Goal: Task Accomplishment & Management: Manage account settings

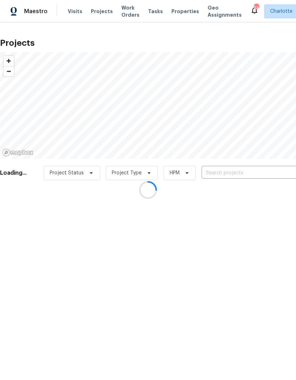
click at [250, 174] on div at bounding box center [148, 190] width 296 height 380
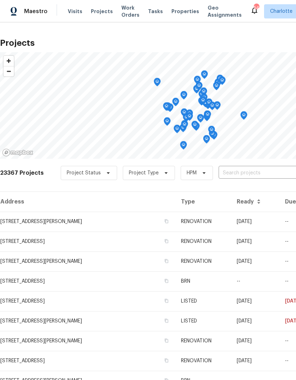
click at [252, 172] on input "text" at bounding box center [258, 172] width 81 height 11
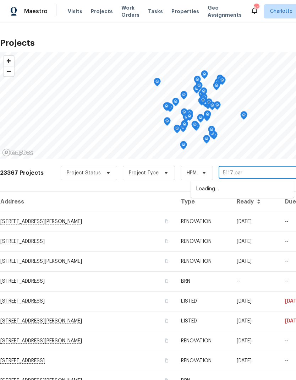
type input "5117 park"
click at [247, 193] on li "[STREET_ADDRESS]" at bounding box center [241, 189] width 103 height 12
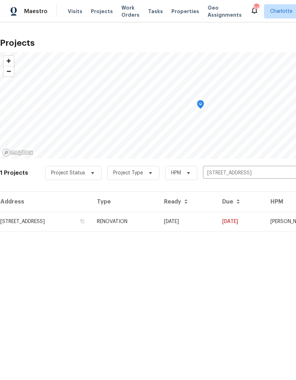
click at [247, 220] on td "[DATE]" at bounding box center [240, 221] width 48 height 20
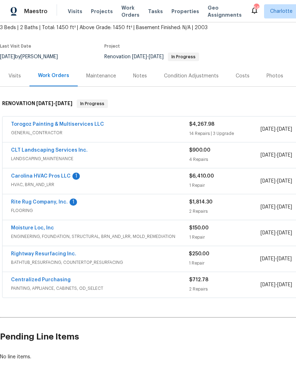
scroll to position [42, 0]
click at [17, 253] on link "Rightway Resurfacing Inc." at bounding box center [43, 253] width 65 height 5
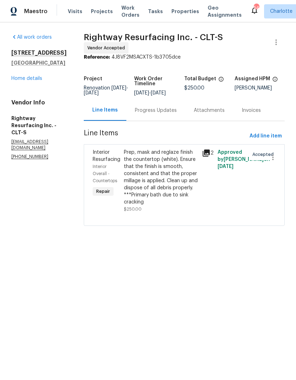
click at [207, 155] on icon at bounding box center [206, 153] width 9 height 9
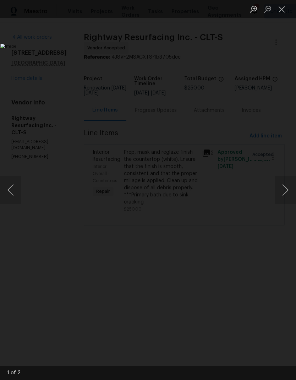
click at [286, 193] on button "Next image" at bounding box center [285, 190] width 21 height 28
click at [286, 194] on button "Next image" at bounding box center [285, 190] width 21 height 28
click at [10, 185] on button "Previous image" at bounding box center [10, 190] width 21 height 28
click at [286, 191] on button "Next image" at bounding box center [285, 190] width 21 height 28
click at [286, 193] on button "Next image" at bounding box center [285, 190] width 21 height 28
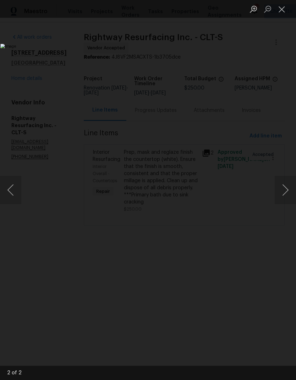
click at [279, 9] on button "Close lightbox" at bounding box center [282, 9] width 14 height 12
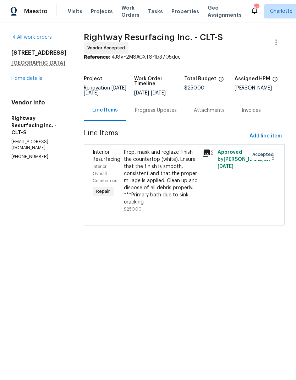
click at [20, 80] on link "Home details" at bounding box center [26, 78] width 31 height 5
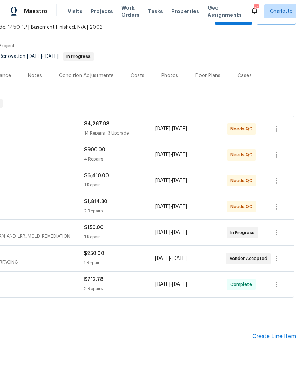
scroll to position [42, 105]
click at [273, 336] on div "Create Line Item" at bounding box center [274, 336] width 44 height 7
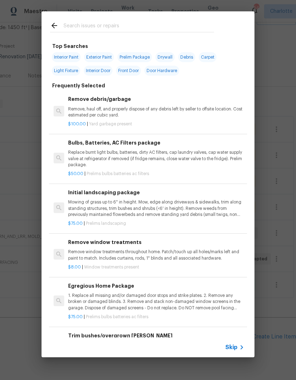
click at [58, 28] on icon at bounding box center [54, 25] width 9 height 9
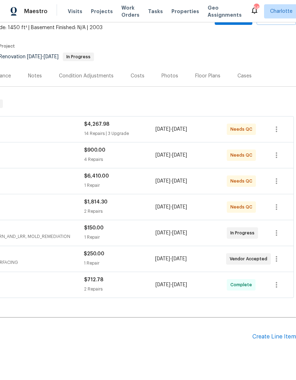
click at [267, 339] on div "Create Line Item" at bounding box center [274, 336] width 44 height 7
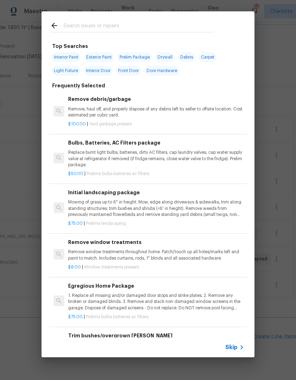
click at [136, 21] on input "text" at bounding box center [138, 26] width 150 height 11
type input "Clean"
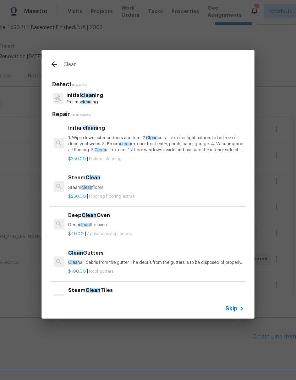
click at [72, 95] on p "Initial clean ing" at bounding box center [84, 95] width 37 height 7
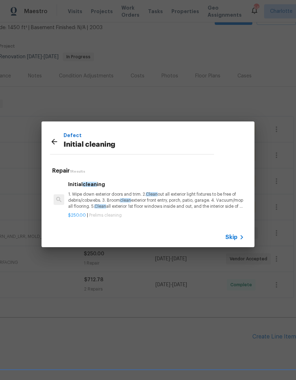
click at [229, 194] on p "1. Wipe down exterior doors and trim. 2. Clean out all exterior light fixtures …" at bounding box center [156, 200] width 176 height 18
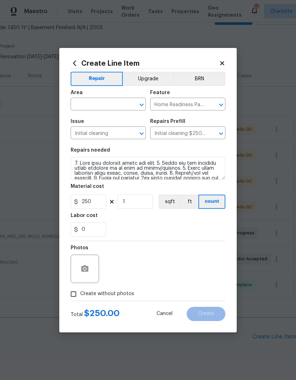
click at [83, 107] on input "text" at bounding box center [98, 104] width 55 height 11
click at [82, 132] on li "Interior Overall" at bounding box center [108, 132] width 75 height 12
type input "Interior Overall"
click at [209, 226] on div "0" at bounding box center [148, 229] width 155 height 14
click at [70, 297] on input "Create without photos" at bounding box center [73, 293] width 13 height 13
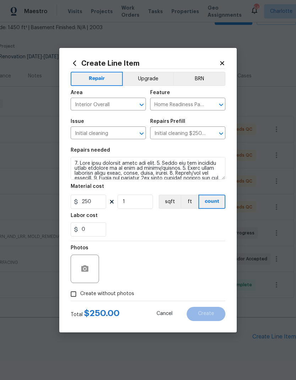
checkbox input "true"
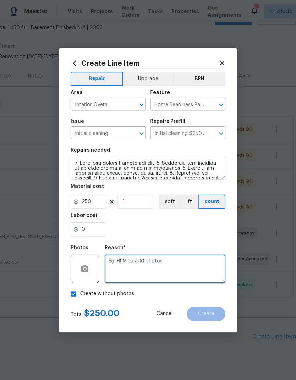
click at [146, 271] on textarea at bounding box center [165, 268] width 121 height 28
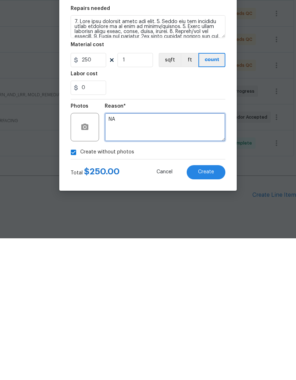
type textarea "NA"
click at [216, 306] on button "Create" at bounding box center [206, 313] width 39 height 14
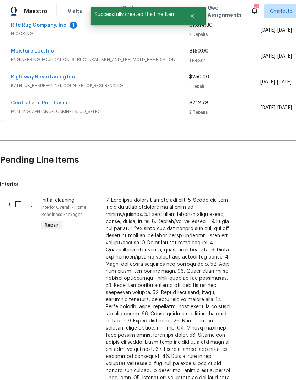
scroll to position [218, 0]
click at [18, 197] on input "checkbox" at bounding box center [21, 204] width 20 height 15
checkbox input "true"
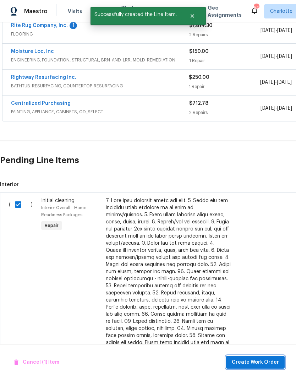
click at [265, 362] on span "Create Work Order" at bounding box center [255, 362] width 47 height 9
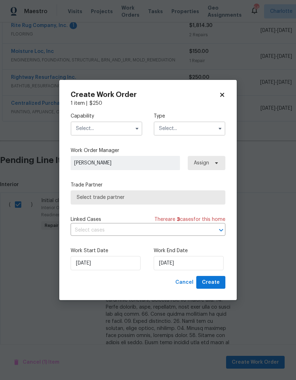
click at [135, 122] on input "text" at bounding box center [107, 128] width 72 height 14
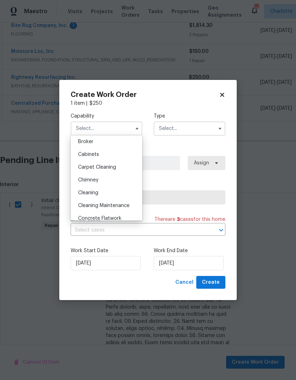
scroll to position [55, 0]
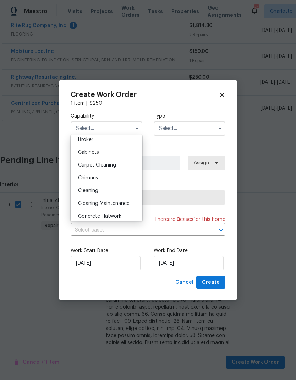
click at [98, 191] on span "Cleaning" at bounding box center [88, 190] width 20 height 5
type input "Cleaning"
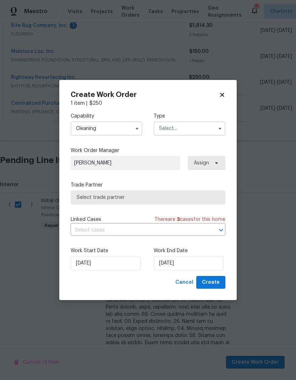
click at [201, 131] on input "text" at bounding box center [190, 128] width 72 height 14
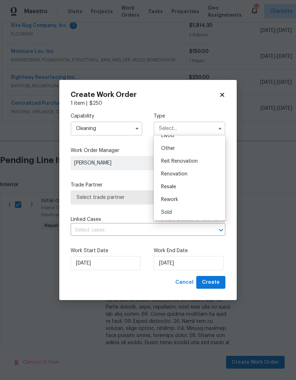
scroll to position [84, 0]
click at [190, 177] on div "Renovation" at bounding box center [189, 173] width 68 height 13
type input "Renovation"
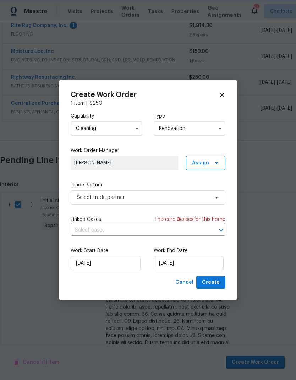
scroll to position [0, 0]
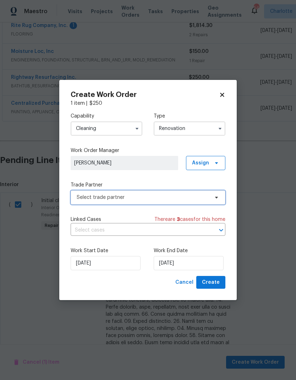
click at [212, 200] on span "Select trade partner" at bounding box center [148, 197] width 155 height 14
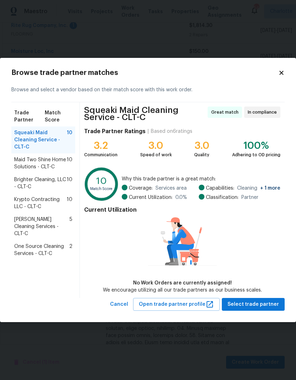
click at [20, 166] on span "Maid Two Shine Home Solutions - CLT-C" at bounding box center [40, 163] width 52 height 14
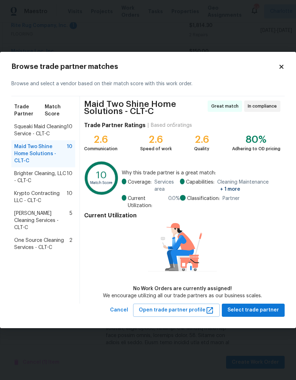
click at [17, 178] on span "Brighter Cleaning, LLC - CLT-C" at bounding box center [40, 177] width 52 height 14
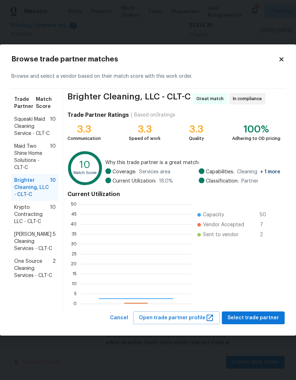
scroll to position [99, 111]
click at [18, 242] on span "DePascale Cleaning Services - CLT-C" at bounding box center [33, 241] width 39 height 21
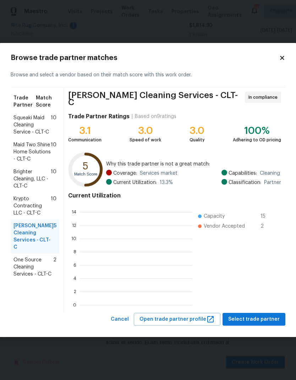
scroll to position [1, 1]
click at [23, 266] on span "One Source Cleaning Services - CLT-C" at bounding box center [33, 266] width 40 height 21
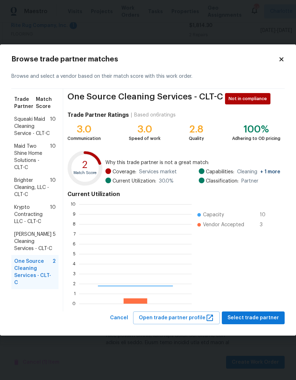
scroll to position [99, 112]
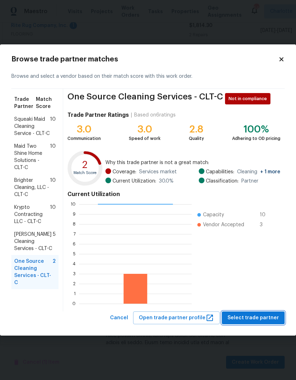
click at [269, 319] on span "Select trade partner" at bounding box center [252, 317] width 51 height 9
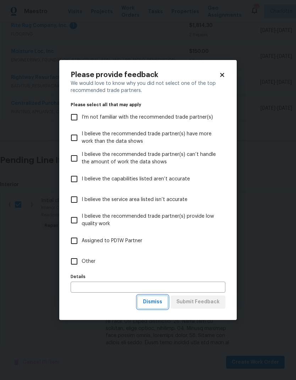
click at [161, 308] on button "Dismiss" at bounding box center [152, 301] width 31 height 13
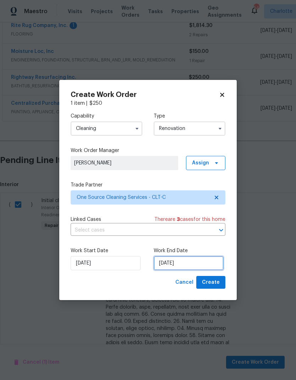
click at [190, 265] on input "9/11/2025" at bounding box center [189, 263] width 70 height 14
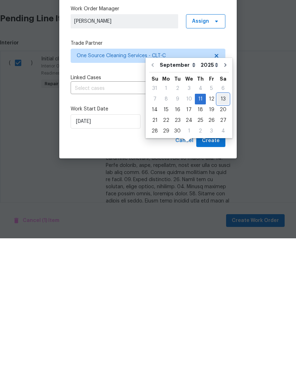
click at [220, 236] on div "13" at bounding box center [223, 241] width 12 height 10
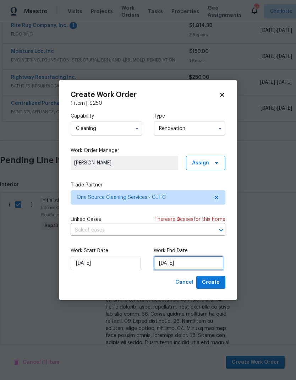
click at [200, 265] on input "9/13/2025" at bounding box center [189, 263] width 70 height 14
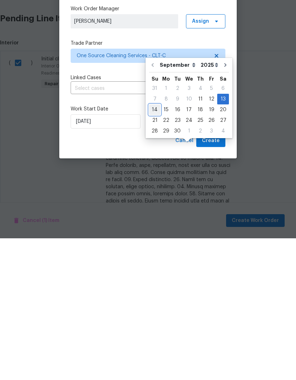
click at [156, 246] on div "14" at bounding box center [154, 251] width 11 height 10
type input "9/14/2025"
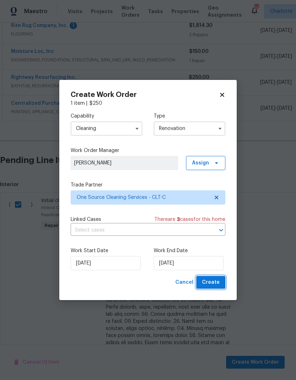
click at [212, 283] on span "Create" at bounding box center [211, 282] width 18 height 9
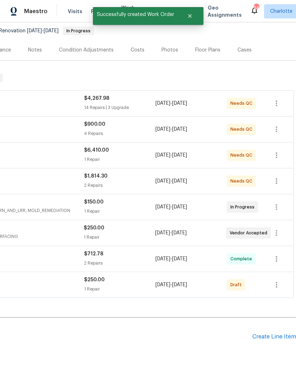
scroll to position [68, 105]
click at [278, 280] on icon "button" at bounding box center [276, 284] width 9 height 9
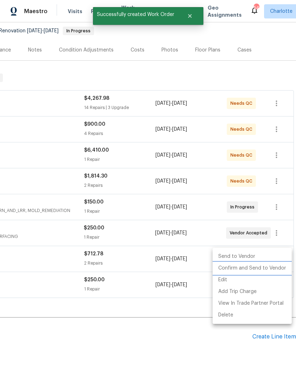
click at [261, 266] on li "Confirm and Send to Vendor" at bounding box center [251, 268] width 79 height 12
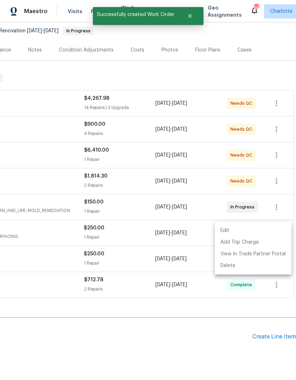
click at [176, 332] on div at bounding box center [148, 190] width 296 height 380
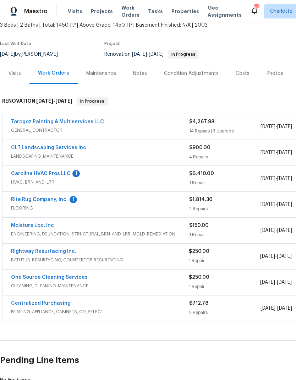
scroll to position [44, 0]
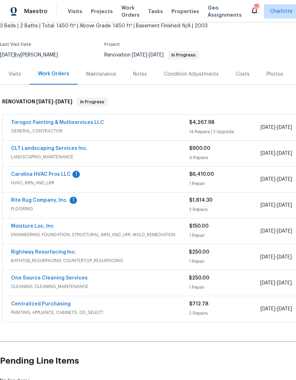
click at [14, 198] on link "Rite Rug Company, Inc." at bounding box center [39, 200] width 57 height 5
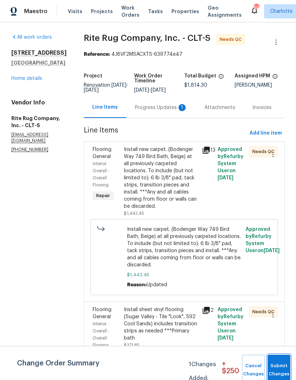
click at [280, 362] on button "Submit Changes" at bounding box center [278, 369] width 23 height 31
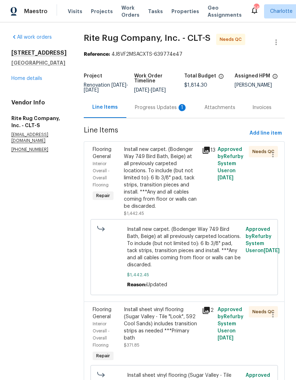
click at [157, 111] on div "Progress Updates 1" at bounding box center [161, 107] width 52 height 7
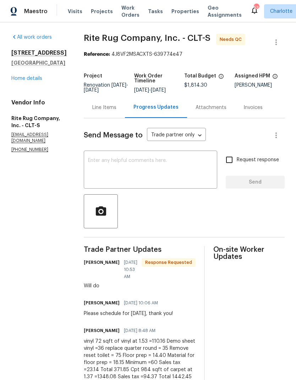
click at [16, 79] on link "Home details" at bounding box center [26, 78] width 31 height 5
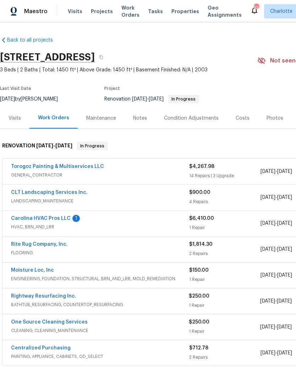
click at [19, 217] on link "Carolina HVAC Pros LLC" at bounding box center [41, 218] width 60 height 5
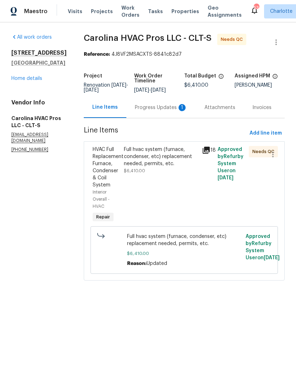
click at [208, 149] on icon at bounding box center [206, 149] width 7 height 7
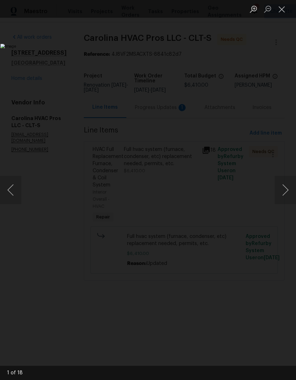
click at [289, 192] on button "Next image" at bounding box center [285, 190] width 21 height 28
click at [287, 194] on button "Next image" at bounding box center [285, 190] width 21 height 28
click at [14, 190] on button "Previous image" at bounding box center [10, 190] width 21 height 28
click at [288, 192] on button "Next image" at bounding box center [285, 190] width 21 height 28
click at [288, 190] on button "Next image" at bounding box center [285, 190] width 21 height 28
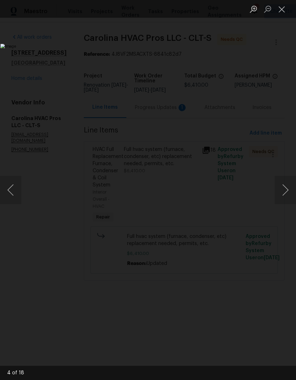
click at [287, 191] on button "Next image" at bounding box center [285, 190] width 21 height 28
click at [288, 189] on button "Next image" at bounding box center [285, 190] width 21 height 28
click at [287, 189] on button "Next image" at bounding box center [285, 190] width 21 height 28
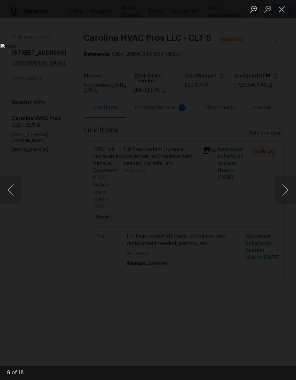
click at [287, 189] on button "Next image" at bounding box center [285, 190] width 21 height 28
click at [287, 191] on button "Next image" at bounding box center [285, 190] width 21 height 28
click at [286, 192] on button "Next image" at bounding box center [285, 190] width 21 height 28
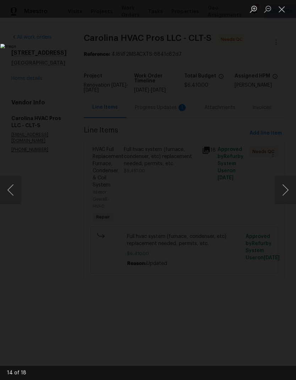
click at [4, 194] on button "Previous image" at bounding box center [10, 190] width 21 height 28
click at [287, 193] on button "Next image" at bounding box center [285, 190] width 21 height 28
click at [285, 192] on button "Next image" at bounding box center [285, 190] width 21 height 28
click at [285, 194] on button "Next image" at bounding box center [285, 190] width 21 height 28
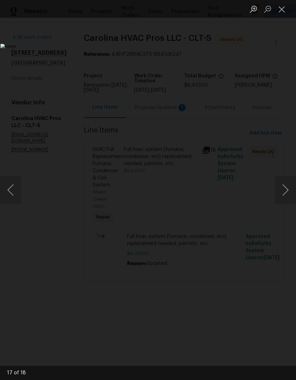
click at [284, 194] on button "Next image" at bounding box center [285, 190] width 21 height 28
click at [284, 195] on button "Next image" at bounding box center [285, 190] width 21 height 28
click at [285, 194] on button "Next image" at bounding box center [285, 190] width 21 height 28
click at [284, 196] on button "Next image" at bounding box center [285, 190] width 21 height 28
click at [285, 195] on button "Next image" at bounding box center [285, 190] width 21 height 28
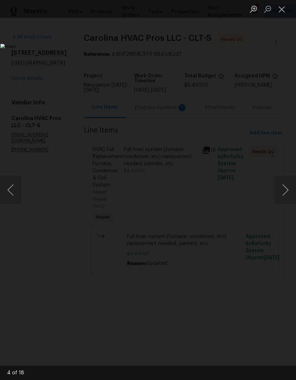
click at [285, 196] on button "Next image" at bounding box center [285, 190] width 21 height 28
click at [286, 6] on button "Close lightbox" at bounding box center [282, 9] width 14 height 12
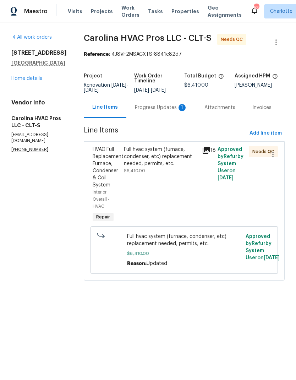
click at [173, 106] on div "Progress Updates 1" at bounding box center [161, 107] width 52 height 7
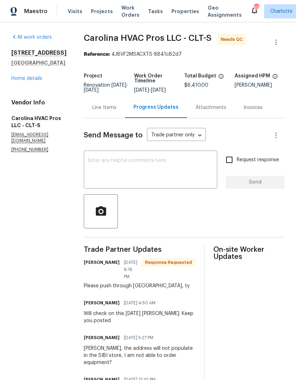
click at [18, 76] on link "Home details" at bounding box center [26, 78] width 31 height 5
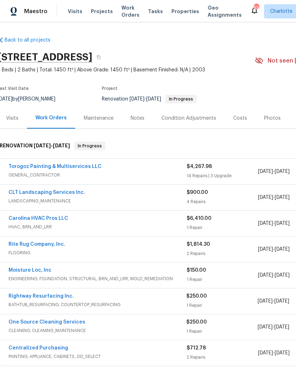
scroll to position [0, 2]
click at [21, 294] on link "Rightway Resurfacing Inc." at bounding box center [41, 295] width 65 height 5
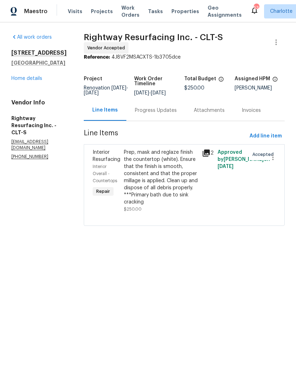
click at [210, 156] on icon at bounding box center [206, 152] width 7 height 7
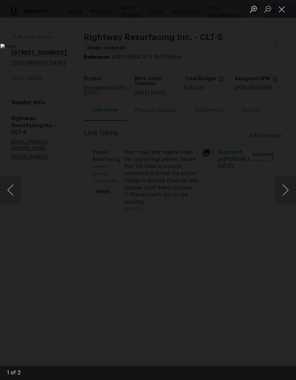
click at [287, 194] on button "Next image" at bounding box center [285, 190] width 21 height 28
click at [282, 10] on button "Close lightbox" at bounding box center [282, 9] width 14 height 12
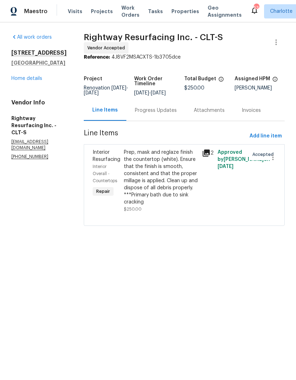
click at [210, 156] on icon at bounding box center [206, 152] width 7 height 7
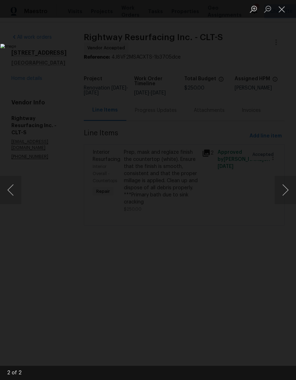
click at [277, 189] on button "Next image" at bounding box center [285, 190] width 21 height 28
click at [283, 9] on button "Close lightbox" at bounding box center [282, 9] width 14 height 12
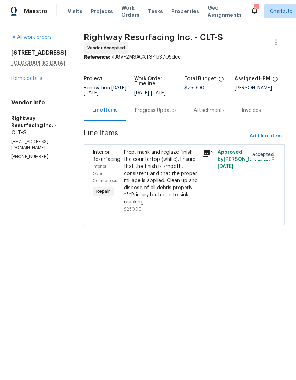
click at [177, 113] on div "Progress Updates" at bounding box center [156, 110] width 42 height 7
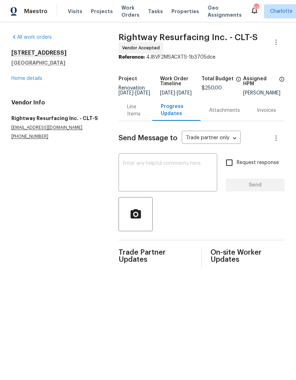
click at [16, 81] on link "Home details" at bounding box center [26, 78] width 31 height 5
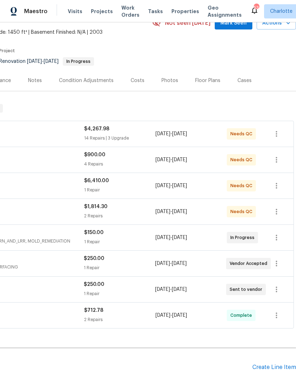
scroll to position [38, 105]
click at [276, 264] on icon "button" at bounding box center [276, 263] width 9 height 9
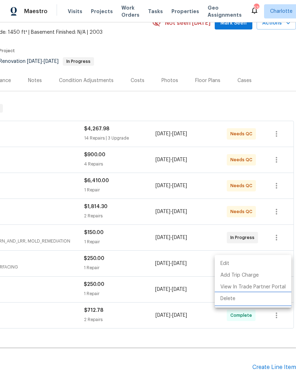
click at [230, 300] on li "Delete" at bounding box center [253, 299] width 77 height 12
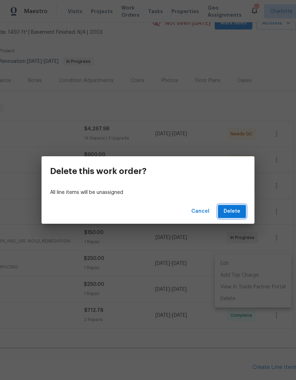
click at [238, 208] on span "Delete" at bounding box center [231, 211] width 17 height 9
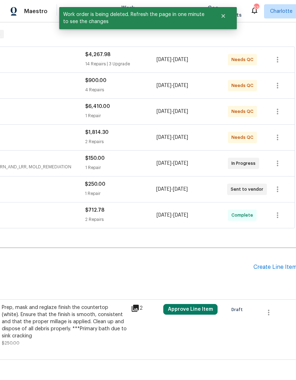
scroll to position [111, 104]
click at [271, 311] on icon "button" at bounding box center [268, 312] width 9 height 9
click at [275, 309] on li "Cancel" at bounding box center [273, 312] width 27 height 12
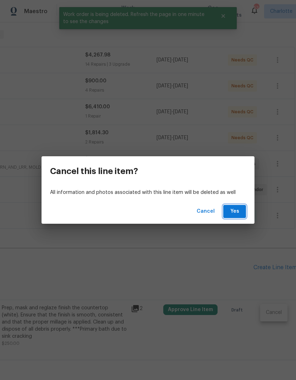
click at [238, 208] on span "Yes" at bounding box center [234, 211] width 11 height 9
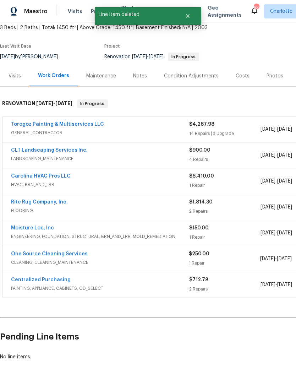
scroll to position [42, 0]
click at [20, 253] on link "One Source Cleaning Services" at bounding box center [49, 253] width 77 height 5
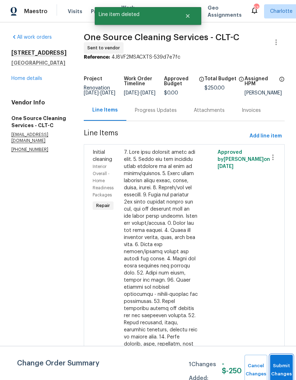
click at [280, 362] on button "Submit Changes" at bounding box center [281, 369] width 23 height 31
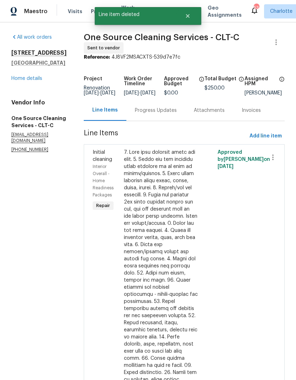
click at [144, 114] on div "Progress Updates" at bounding box center [156, 110] width 42 height 7
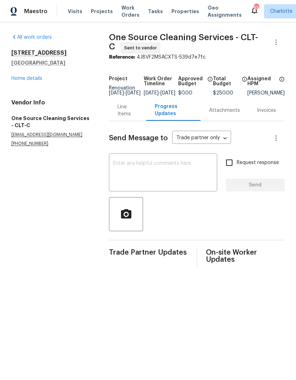
click at [206, 160] on div "x ​" at bounding box center [163, 173] width 108 height 36
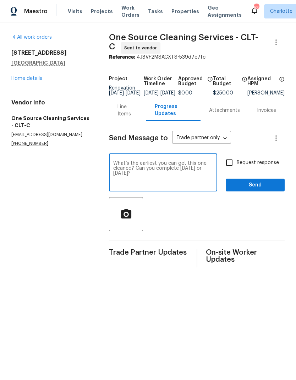
type textarea "What’s the earliest you can get this one cleaned? Can you complete today or Fri…"
click at [233, 169] on input "Request response" at bounding box center [229, 162] width 15 height 15
checkbox input "true"
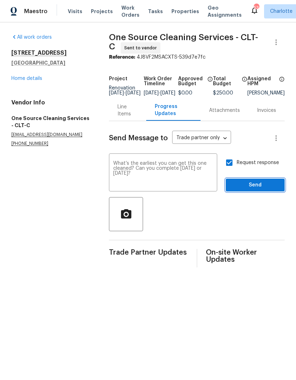
click at [260, 189] on span "Send" at bounding box center [255, 185] width 48 height 9
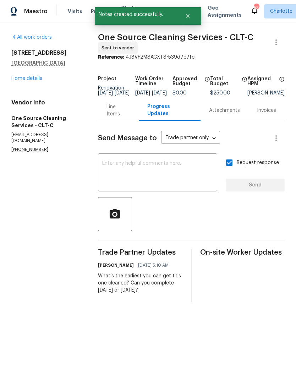
click at [21, 80] on link "Home details" at bounding box center [26, 78] width 31 height 5
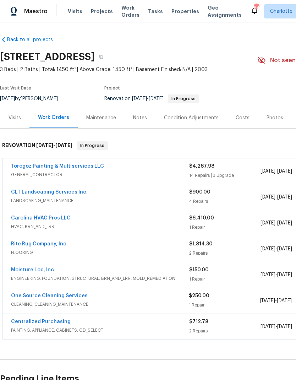
scroll to position [0, 0]
click at [134, 117] on div "Notes" at bounding box center [140, 117] width 14 height 7
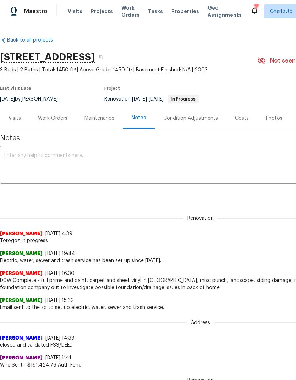
click at [16, 159] on textarea at bounding box center [200, 165] width 392 height 25
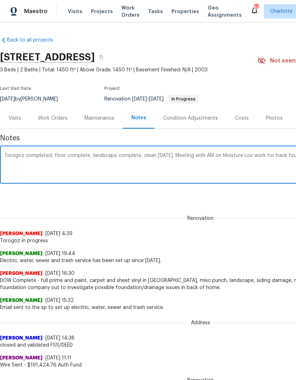
scroll to position [0, 105]
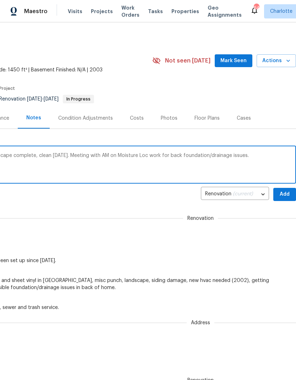
type textarea "Torogoz completed, floor complete, landscape complete, clean Thursday. Meeting …"
click at [287, 193] on span "Add" at bounding box center [284, 194] width 11 height 9
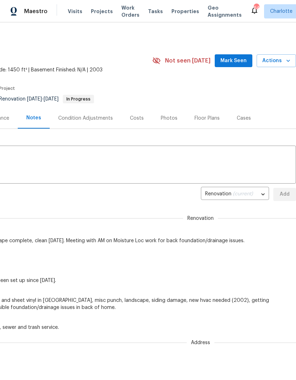
click at [240, 60] on span "Mark Seen" at bounding box center [233, 60] width 26 height 9
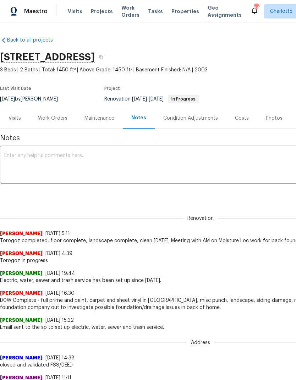
scroll to position [0, 0]
click at [98, 12] on span "Projects" at bounding box center [102, 11] width 22 height 7
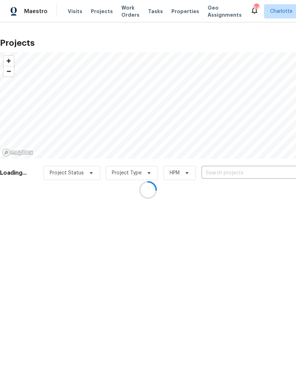
click at [256, 171] on div at bounding box center [148, 190] width 296 height 380
click at [249, 173] on div at bounding box center [148, 190] width 296 height 380
click at [259, 171] on div at bounding box center [148, 190] width 296 height 380
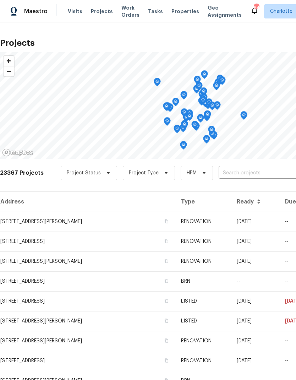
click at [260, 172] on input "text" at bounding box center [258, 172] width 81 height 11
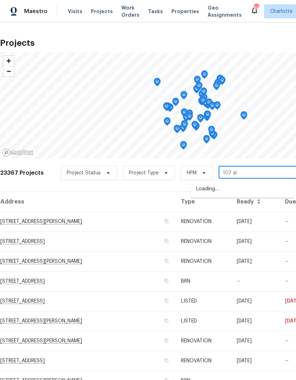
type input "107 alb"
click at [256, 188] on li "107 Alberta Ave, Belmont, NC 28012" at bounding box center [241, 189] width 103 height 12
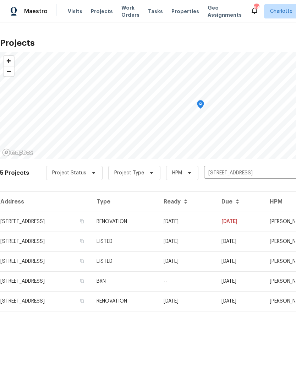
click at [216, 222] on td "[DATE]" at bounding box center [187, 221] width 58 height 20
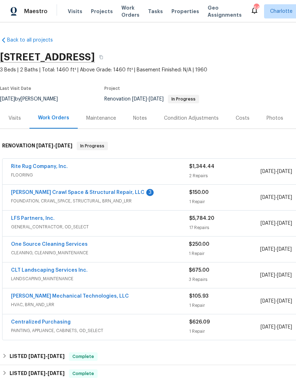
click at [137, 120] on div "Notes" at bounding box center [140, 118] width 14 height 7
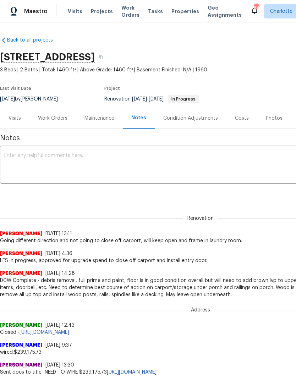
click at [226, 154] on textarea at bounding box center [200, 165] width 392 height 25
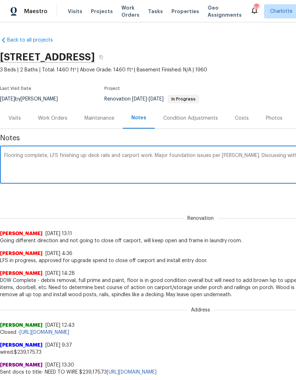
scroll to position [0, 105]
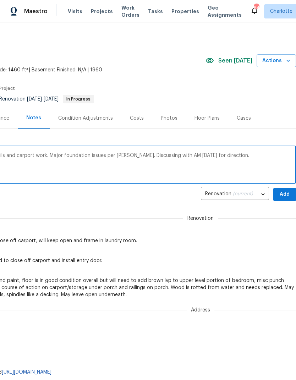
type textarea "Flooring complete, LFS finishing up deck rails and carport work. Major foundati…"
click at [289, 193] on span "Add" at bounding box center [284, 194] width 11 height 9
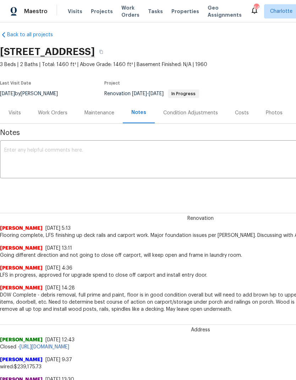
scroll to position [5, 0]
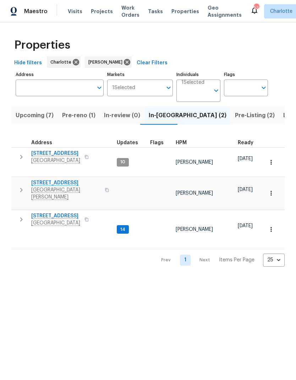
click at [79, 122] on button "Pre-reno (1)" at bounding box center [79, 115] width 42 height 18
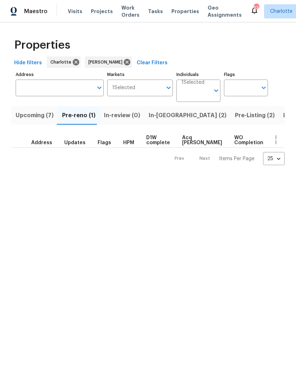
click at [152, 113] on span "In-reno (2)" at bounding box center [188, 115] width 78 height 10
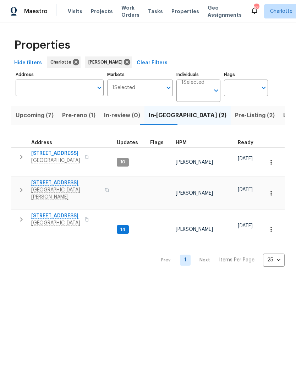
click at [20, 179] on button "button" at bounding box center [21, 189] width 14 height 21
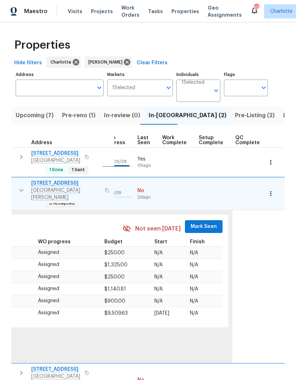
scroll to position [0, 331]
click at [200, 222] on span "Mark Seen" at bounding box center [204, 226] width 26 height 9
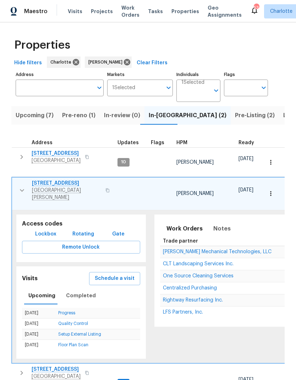
scroll to position [0, 0]
click at [22, 186] on icon "button" at bounding box center [22, 190] width 9 height 9
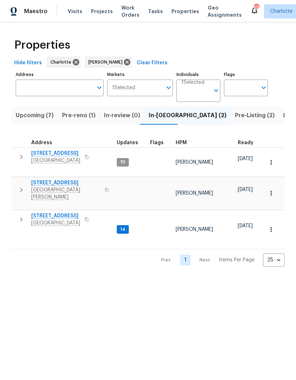
click at [19, 215] on icon "button" at bounding box center [21, 219] width 9 height 9
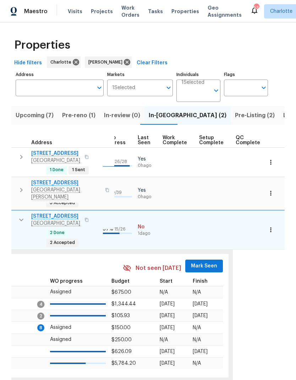
click at [199, 261] on span "Mark Seen" at bounding box center [204, 265] width 26 height 9
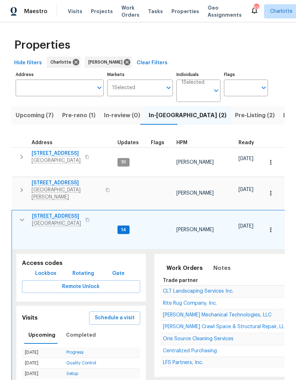
click at [22, 215] on icon "button" at bounding box center [22, 219] width 9 height 9
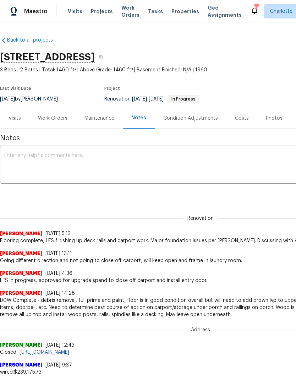
click at [91, 11] on span "Projects" at bounding box center [102, 11] width 22 height 7
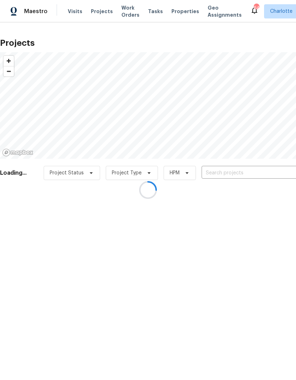
click at [268, 173] on div at bounding box center [148, 190] width 296 height 380
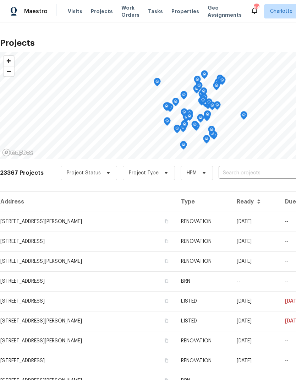
click at [275, 172] on input "text" at bounding box center [258, 172] width 81 height 11
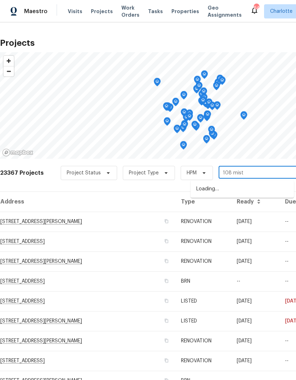
type input "108 [PERSON_NAME]"
click at [263, 188] on li "108 Mistywood Dr, Mount Holly, NC 28120" at bounding box center [241, 189] width 103 height 12
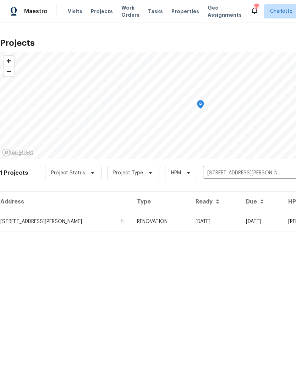
click at [239, 222] on td "[DATE]" at bounding box center [215, 221] width 50 height 20
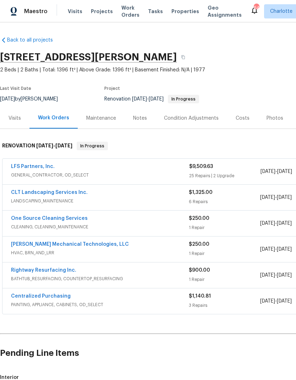
click at [135, 117] on div "Notes" at bounding box center [140, 118] width 14 height 7
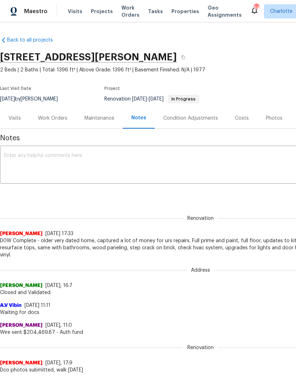
click at [251, 165] on textarea at bounding box center [200, 165] width 392 height 25
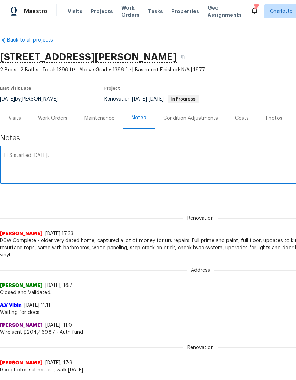
click at [264, 202] on div "Notes LFS started Wednesday, x ​ Renovation (current) 411ba05c-e443-4e7f-8d61-b…" at bounding box center [200, 337] width 401 height 417
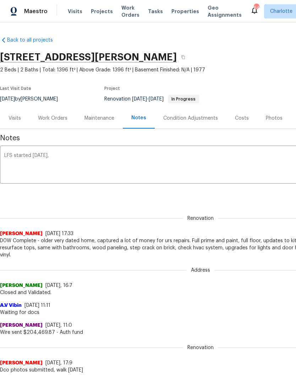
click at [228, 164] on textarea "LFS started Wednesday," at bounding box center [200, 165] width 392 height 25
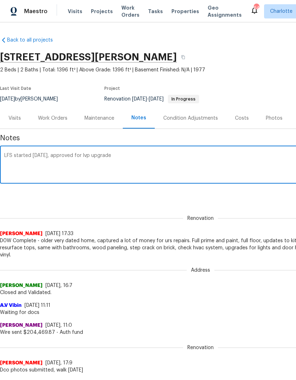
type textarea "LFS started [DATE], approved for lvp upgrade"
click at [255, 207] on div "Renovation Ryan Carder 9/9/25, 17:33 D0W Complete - older very dated home, capt…" at bounding box center [200, 232] width 401 height 52
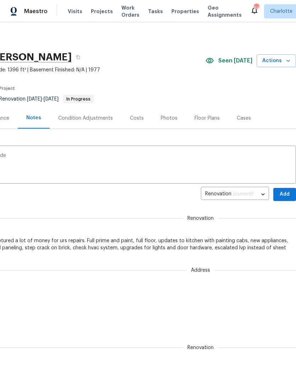
scroll to position [0, 105]
click at [286, 194] on span "Add" at bounding box center [284, 194] width 11 height 9
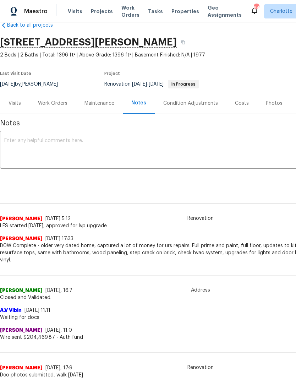
scroll to position [17, -1]
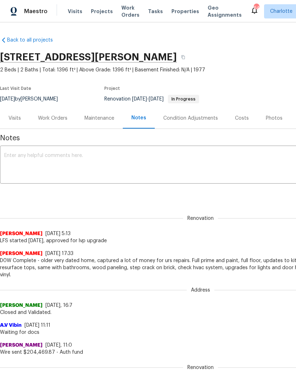
click at [45, 119] on div "Work Orders" at bounding box center [52, 118] width 29 height 7
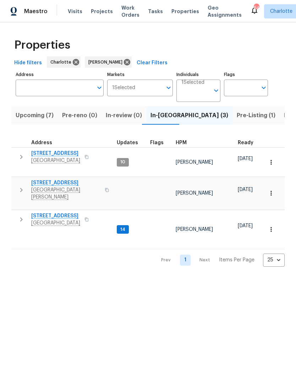
click at [25, 112] on span "Upcoming (7)" at bounding box center [35, 115] width 38 height 10
